Goal: Task Accomplishment & Management: Complete application form

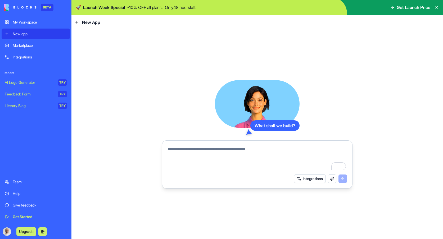
click at [37, 47] on div "Marketplace" at bounding box center [40, 45] width 54 height 5
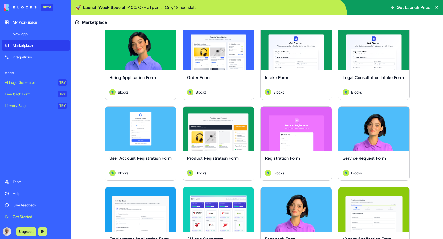
scroll to position [109, 0]
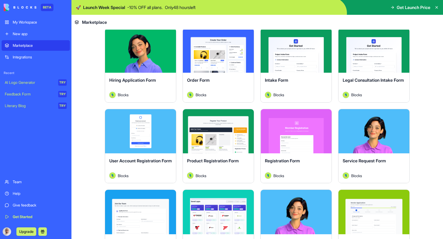
click at [291, 82] on div "Intake Form" at bounding box center [296, 84] width 63 height 15
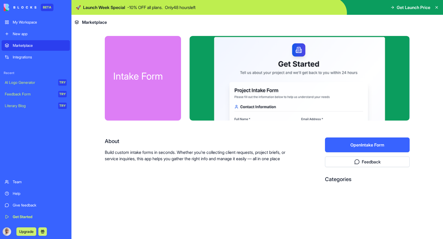
click at [381, 145] on button "Open Intake Form" at bounding box center [367, 145] width 85 height 15
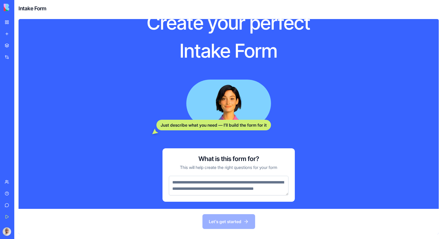
scroll to position [41, 0]
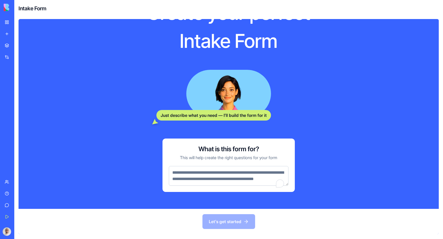
click at [233, 169] on textarea "To enrich screen reader interactions, please activate Accessibility in Grammarl…" at bounding box center [229, 176] width 120 height 20
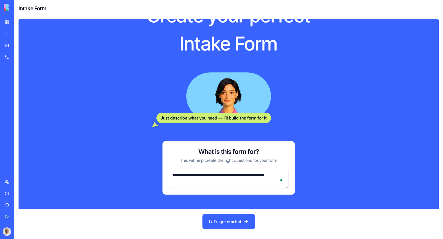
scroll to position [35, 0]
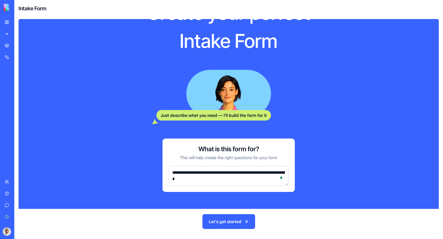
type textarea "**********"
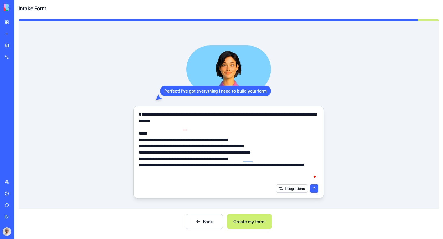
scroll to position [16, 0]
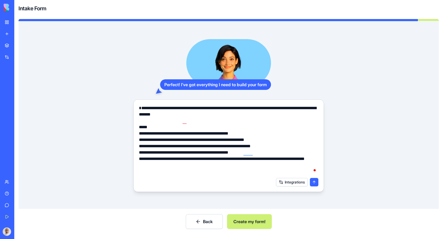
type textarea "**********"
click at [316, 181] on button "submit" at bounding box center [314, 182] width 8 height 8
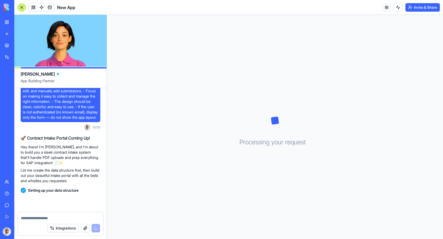
scroll to position [56, 0]
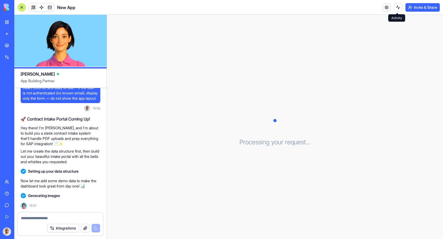
click at [397, 7] on button at bounding box center [398, 7] width 8 height 8
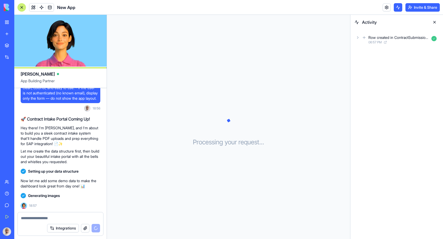
click at [435, 20] on button at bounding box center [435, 22] width 8 height 8
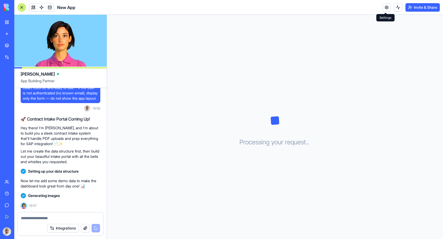
click at [383, 7] on link at bounding box center [387, 7] width 8 height 8
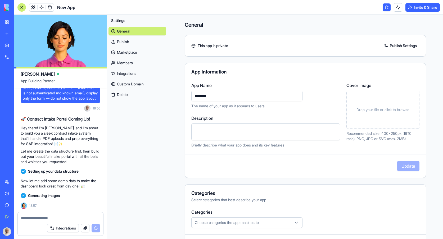
scroll to position [76, 0]
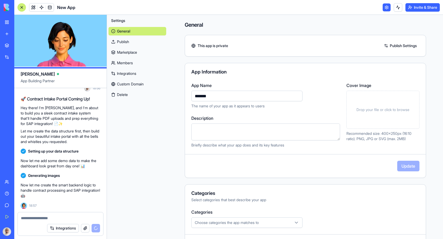
click at [387, 7] on link at bounding box center [387, 7] width 8 height 8
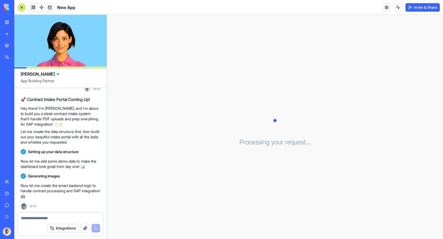
scroll to position [76, 0]
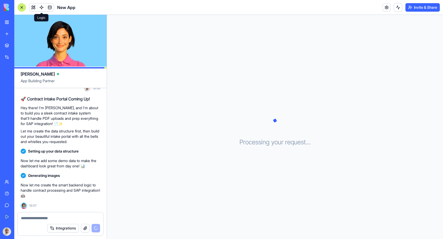
click at [34, 6] on span at bounding box center [41, 7] width 15 height 15
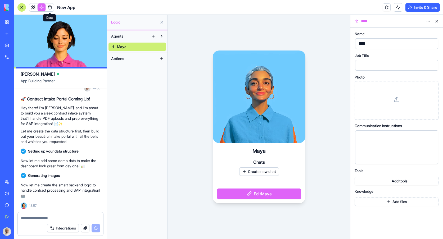
click at [48, 7] on span at bounding box center [49, 7] width 15 height 15
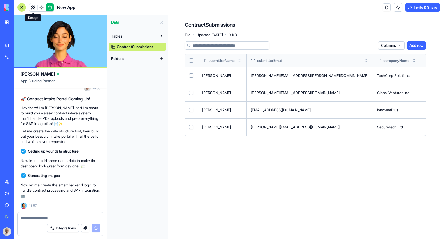
click at [33, 8] on link at bounding box center [33, 7] width 8 height 8
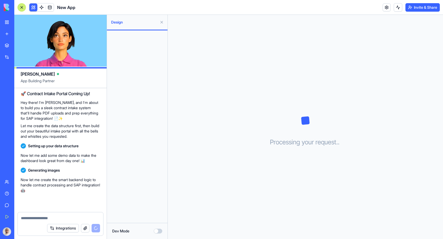
scroll to position [86, 0]
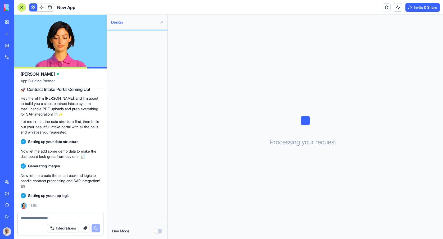
click at [32, 7] on button at bounding box center [33, 7] width 8 height 8
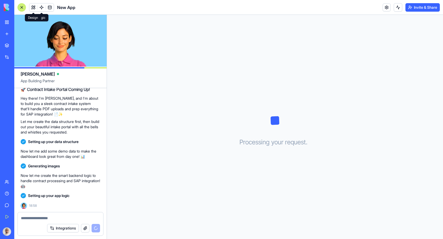
click at [33, 7] on button at bounding box center [33, 7] width 8 height 8
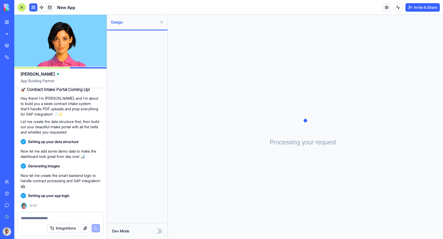
click at [33, 6] on button at bounding box center [33, 7] width 8 height 8
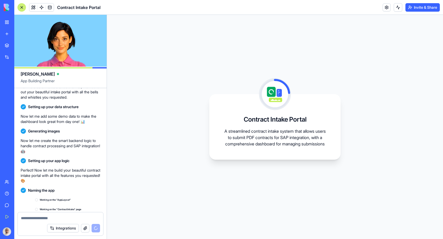
scroll to position [159, 0]
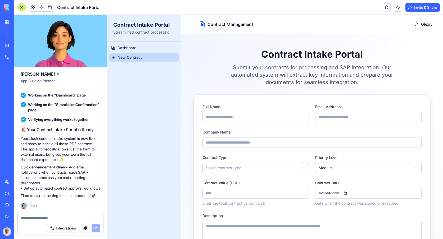
click at [36, 215] on div at bounding box center [61, 217] width 86 height 8
click at [36, 219] on textarea at bounding box center [60, 218] width 79 height 5
paste textarea "**********"
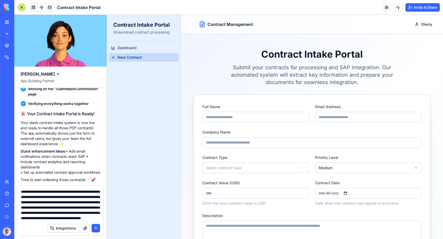
type textarea "**********"
click at [95, 229] on button "submit" at bounding box center [96, 228] width 8 height 8
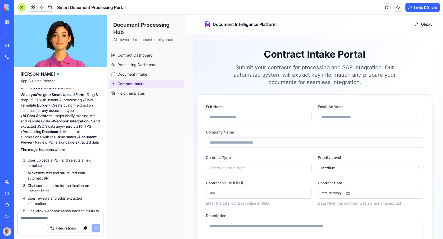
scroll to position [687, 0]
click at [134, 74] on span "Document Intake" at bounding box center [133, 74] width 30 height 5
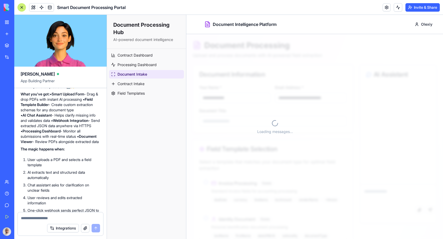
scroll to position [62, 0]
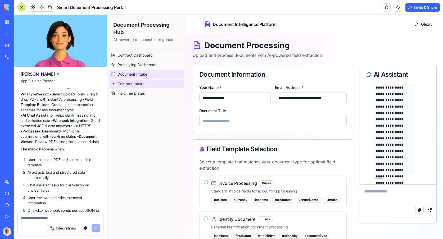
click at [141, 84] on span "Contract Intake" at bounding box center [131, 83] width 27 height 5
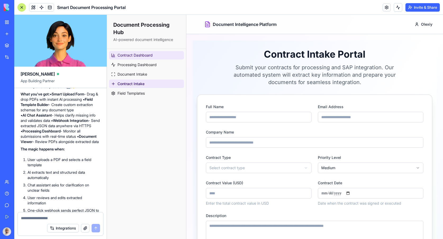
click at [134, 55] on span "Contract Dashboard" at bounding box center [135, 55] width 35 height 5
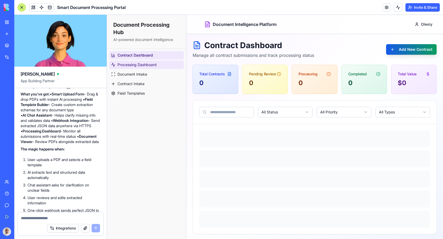
click at [146, 64] on span "Processing Dashboard" at bounding box center [137, 64] width 39 height 5
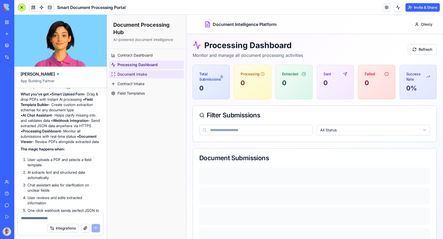
click at [141, 74] on span "Document Intake" at bounding box center [133, 74] width 30 height 5
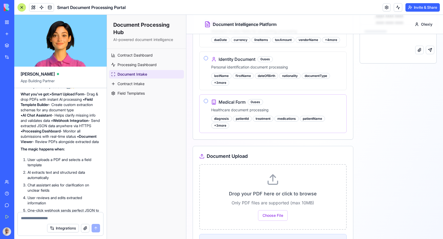
scroll to position [161, 0]
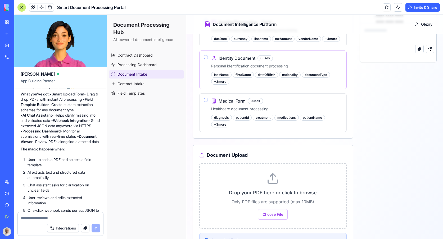
click at [207, 58] on button "Identity Document" at bounding box center [206, 57] width 4 height 4
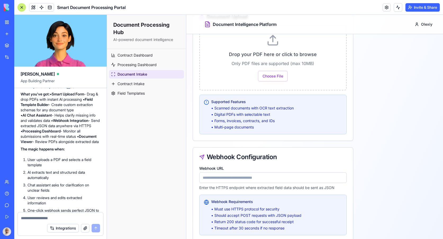
scroll to position [312, 0]
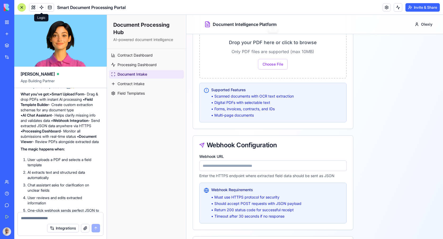
click at [41, 8] on span at bounding box center [41, 7] width 15 height 15
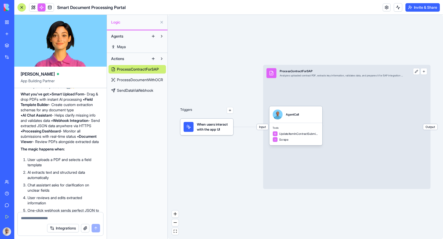
click at [134, 83] on link "ProcessDocumentWithOCR" at bounding box center [137, 80] width 57 height 8
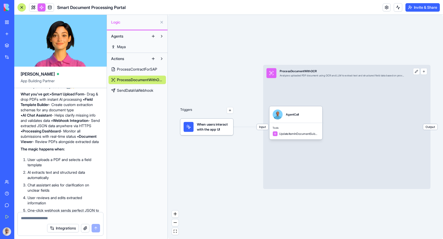
click at [418, 73] on button at bounding box center [417, 71] width 7 height 7
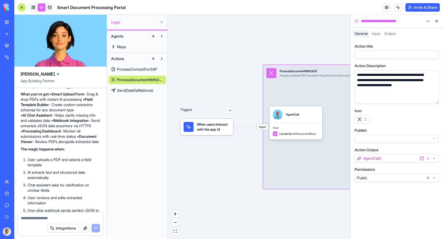
click at [377, 32] on span "Input" at bounding box center [376, 33] width 8 height 5
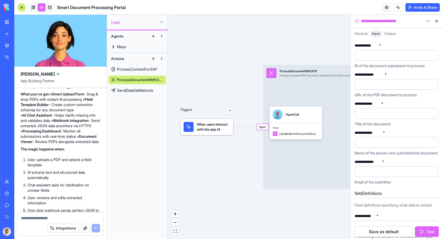
click at [396, 34] on span "Output" at bounding box center [390, 33] width 11 height 5
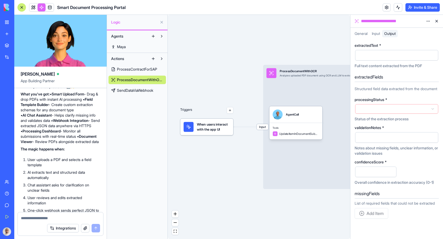
click at [380, 34] on span "Input" at bounding box center [376, 33] width 8 height 5
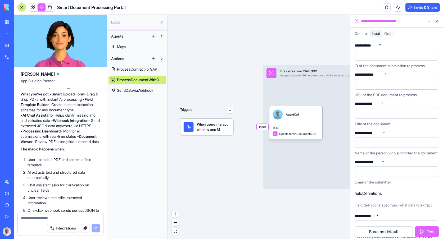
click at [438, 20] on button at bounding box center [437, 21] width 8 height 8
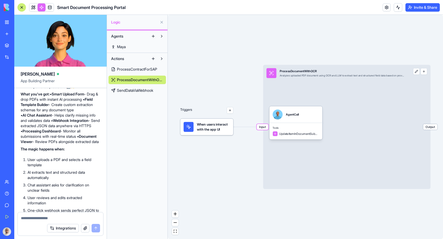
click at [140, 91] on span "SendDataViaWebhook" at bounding box center [135, 90] width 36 height 5
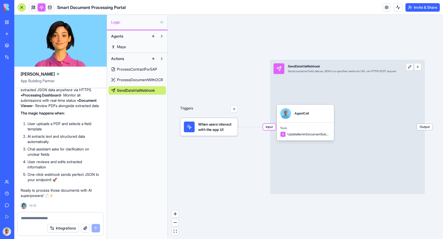
scroll to position [761, 0]
click at [387, 9] on link at bounding box center [387, 7] width 8 height 8
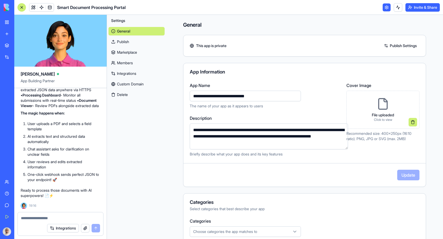
click at [404, 44] on link "Publish Settings" at bounding box center [401, 46] width 38 height 8
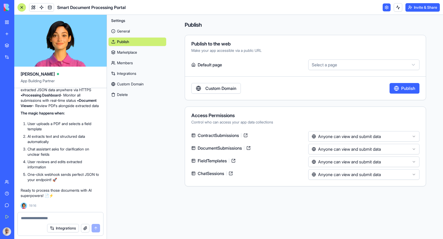
click at [406, 91] on button "Publish" at bounding box center [405, 88] width 30 height 11
click at [249, 136] on link at bounding box center [246, 135] width 8 height 8
click at [431, 6] on button "Invite & Share" at bounding box center [423, 7] width 34 height 8
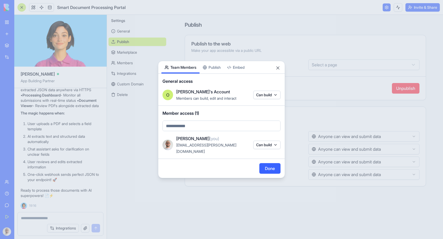
click at [213, 70] on div "Share App Team Members Publish Embed General access O Olexiy's Account Members …" at bounding box center [221, 120] width 127 height 118
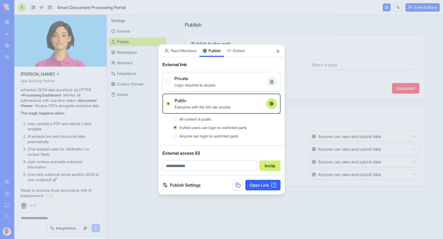
click at [265, 185] on link "Open Link" at bounding box center [263, 185] width 35 height 11
click at [278, 51] on button "Close" at bounding box center [278, 51] width 5 height 5
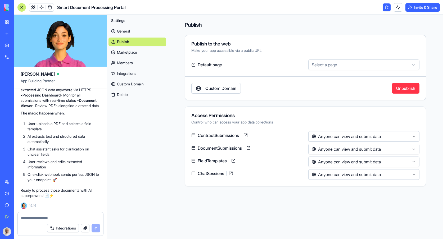
click at [20, 46] on div "Marketplace" at bounding box center [16, 45] width 7 height 5
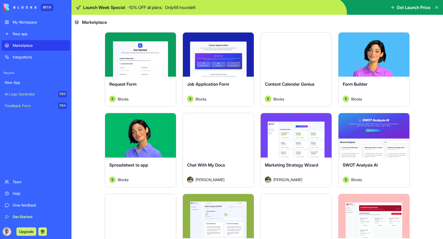
scroll to position [671, 0]
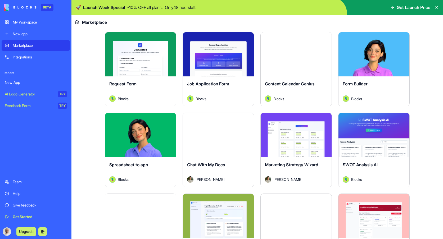
click at [221, 55] on button "Explore" at bounding box center [219, 54] width 40 height 11
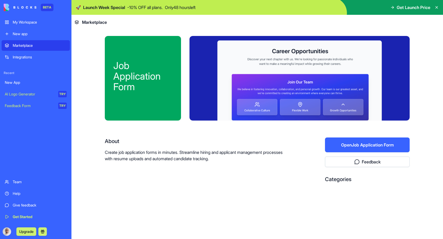
click at [383, 148] on button "Open Job Application Form" at bounding box center [367, 145] width 85 height 15
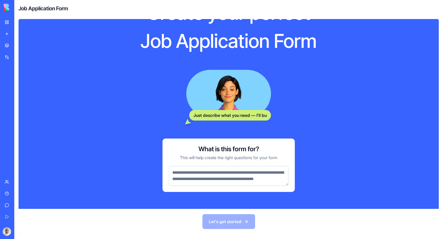
scroll to position [41, 0]
click at [220, 169] on textarea "To enrich screen reader interactions, please activate Accessibility in Grammarl…" at bounding box center [229, 176] width 120 height 20
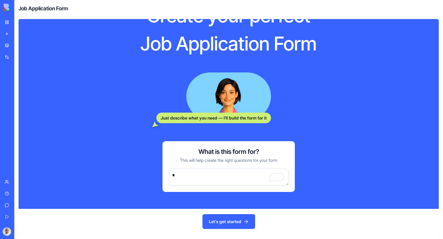
scroll to position [32, 0]
type textarea "**********"
click at [233, 222] on button "Let's get started" at bounding box center [229, 222] width 53 height 15
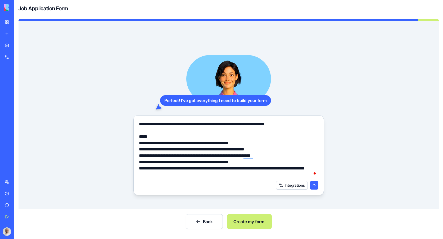
type textarea "**********"
click at [317, 186] on button "submit" at bounding box center [314, 185] width 8 height 8
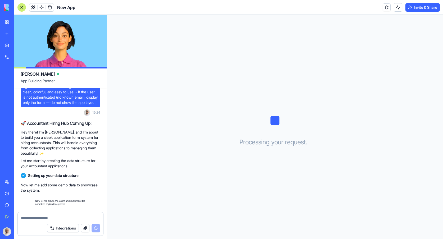
scroll to position [56, 0]
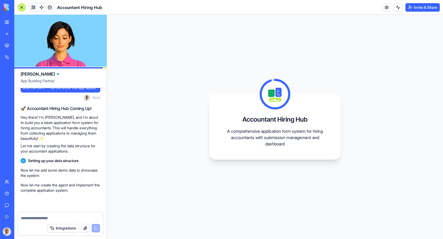
scroll to position [104, 0]
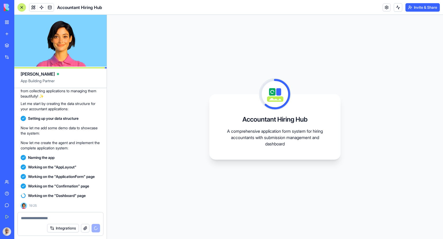
click at [20, 197] on link "Help" at bounding box center [12, 194] width 21 height 11
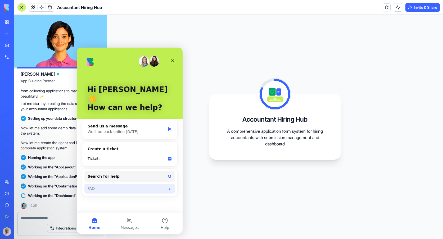
scroll to position [113, 0]
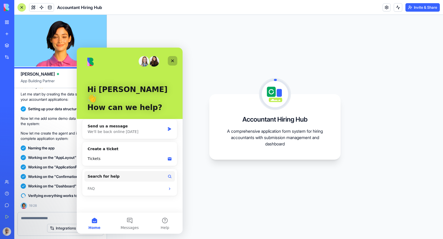
click at [172, 59] on icon "Close" at bounding box center [173, 61] width 4 height 4
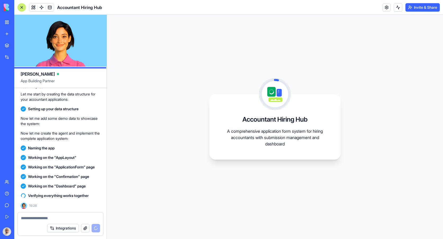
scroll to position [0, 0]
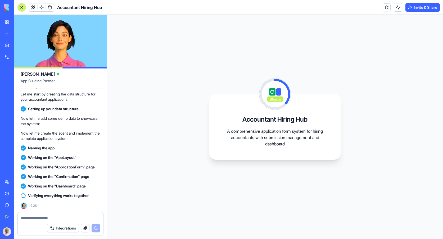
click at [20, 59] on div "Integrations" at bounding box center [16, 57] width 7 height 5
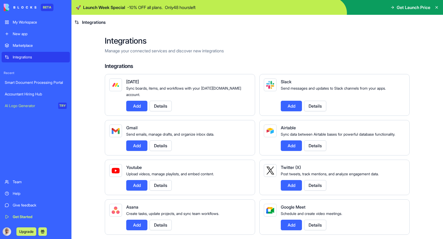
click at [292, 101] on button "Add" at bounding box center [291, 106] width 21 height 11
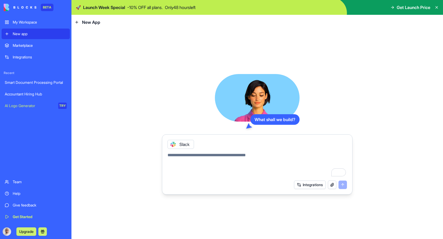
click at [39, 23] on div "My Workspace" at bounding box center [40, 22] width 54 height 5
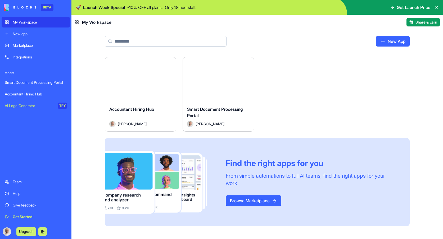
click at [146, 80] on button "Launch" at bounding box center [141, 79] width 40 height 11
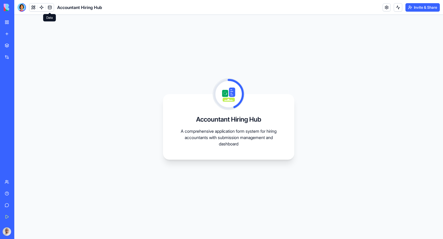
click at [48, 7] on link at bounding box center [50, 7] width 8 height 8
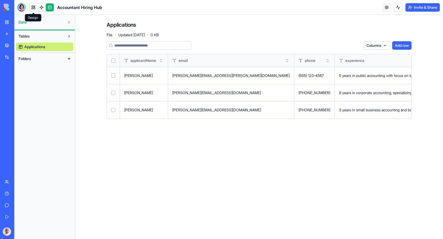
click at [23, 6] on div at bounding box center [21, 7] width 8 height 8
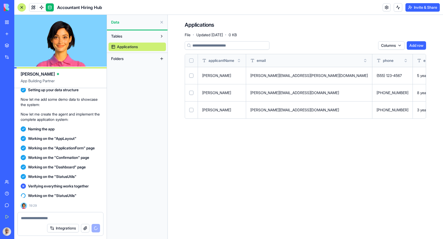
click at [65, 228] on button "Integrations" at bounding box center [63, 228] width 32 height 8
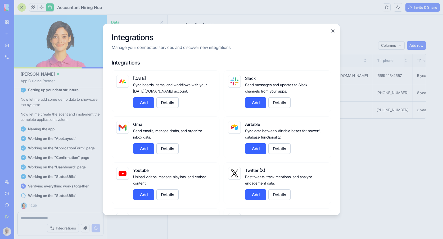
scroll to position [142, 0]
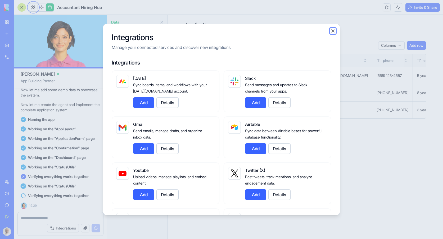
click at [331, 31] on button "Close" at bounding box center [333, 30] width 5 height 5
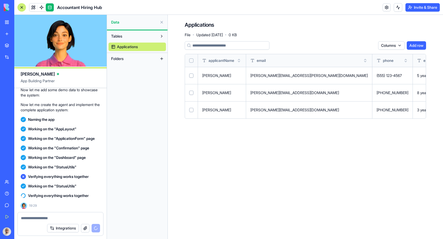
click at [386, 4] on link at bounding box center [387, 7] width 8 height 8
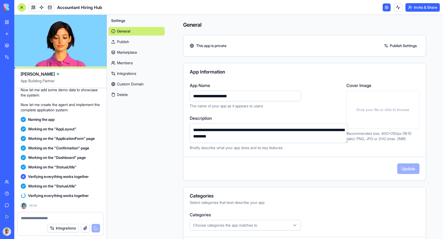
click at [131, 74] on link "Integrations" at bounding box center [137, 73] width 56 height 8
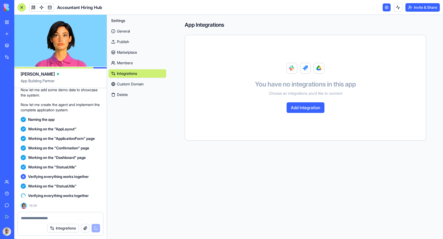
scroll to position [151, 0]
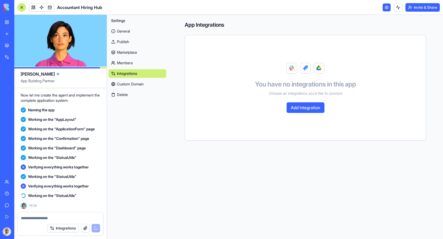
click at [318, 107] on button "Add Integration" at bounding box center [306, 108] width 38 height 11
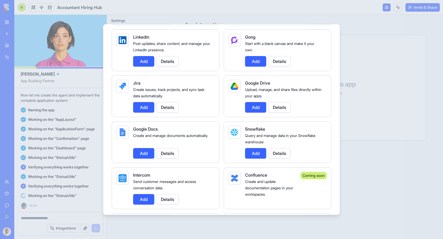
scroll to position [318, 0]
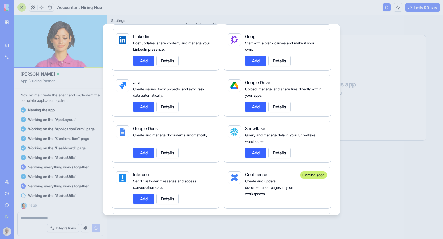
click at [261, 107] on button "Add" at bounding box center [255, 107] width 21 height 11
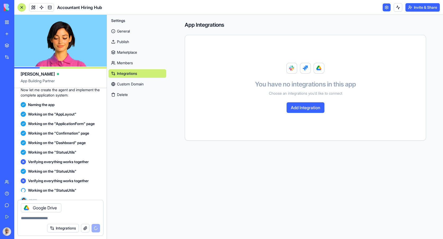
scroll to position [173, 0]
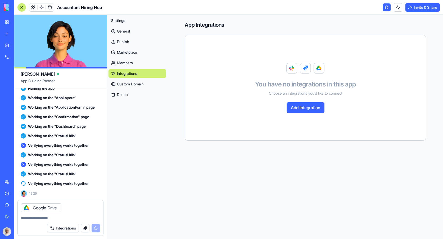
click at [36, 219] on textarea at bounding box center [60, 218] width 79 height 5
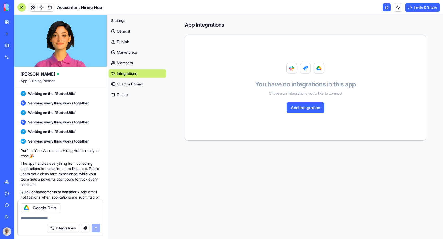
scroll to position [268, 0]
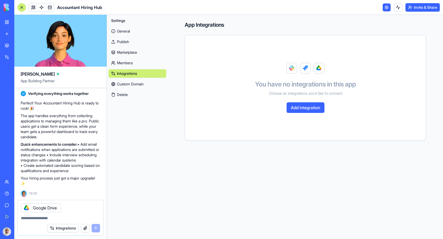
click at [51, 218] on textarea at bounding box center [60, 218] width 79 height 5
type textarea "**********"
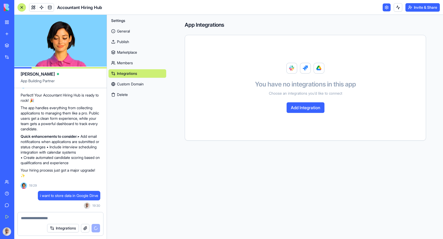
click at [387, 9] on link at bounding box center [387, 7] width 8 height 8
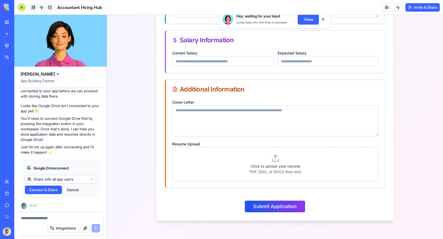
scroll to position [245, 0]
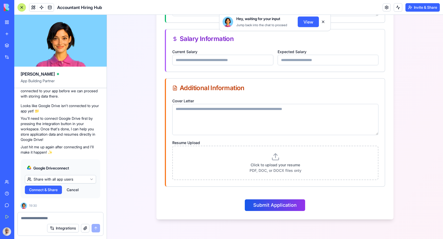
click at [52, 191] on span "Connect & Share" at bounding box center [43, 190] width 29 height 5
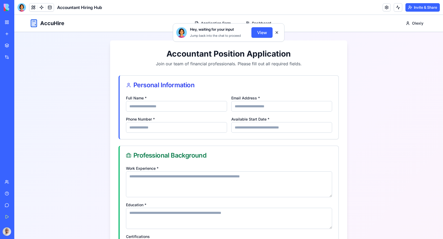
click at [277, 33] on button at bounding box center [277, 32] width 8 height 8
click at [187, 105] on input "Full Name *" at bounding box center [176, 106] width 101 height 11
type input "**********"
type input "*********"
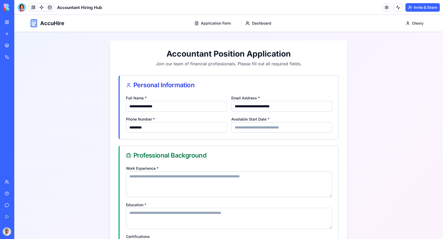
click at [260, 130] on input "Available Start Date *" at bounding box center [282, 127] width 101 height 11
click at [265, 127] on input "Available Start Date *" at bounding box center [282, 127] width 101 height 11
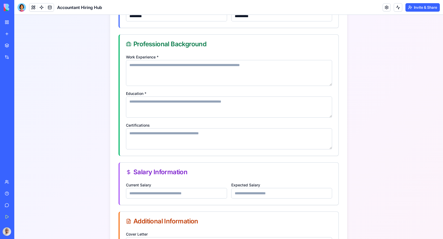
scroll to position [119, 0]
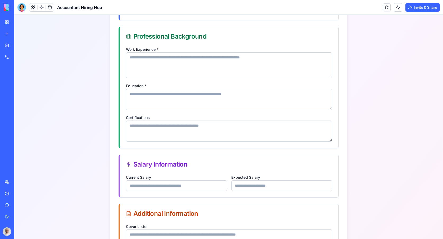
type input "**********"
click at [226, 62] on textarea "Work Experience *" at bounding box center [229, 65] width 206 height 26
type textarea "*"
type textarea "****"
click at [224, 93] on textarea "Education *" at bounding box center [229, 99] width 206 height 21
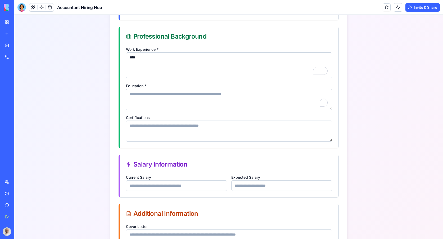
paste textarea "****"
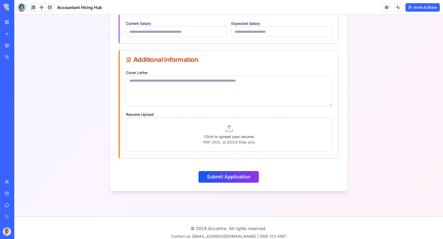
scroll to position [277, 0]
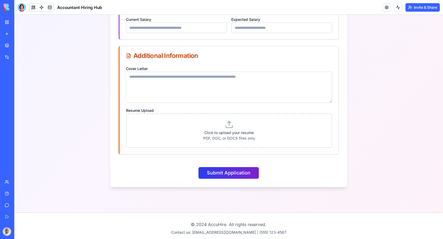
type textarea "****"
click at [232, 172] on button "Submit Application" at bounding box center [229, 173] width 60 height 12
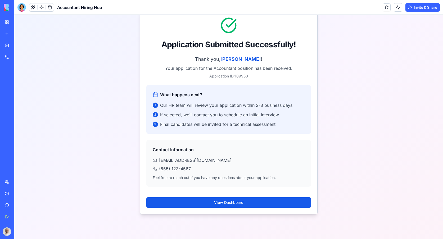
scroll to position [62, 0]
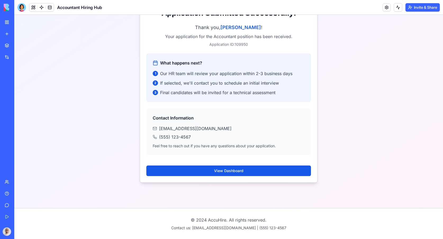
click at [244, 177] on div "Thank you, Oleksii Artemenko ! Your application for the Accountant position has…" at bounding box center [228, 103] width 177 height 159
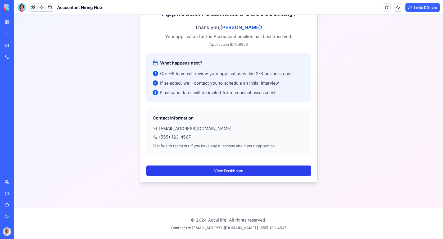
click at [243, 173] on button "View Dashboard" at bounding box center [228, 171] width 165 height 11
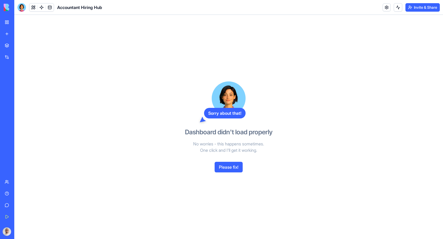
click at [228, 164] on button "Please fix!" at bounding box center [229, 167] width 28 height 11
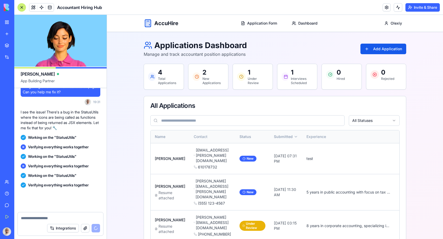
scroll to position [592, 0]
